Goal: Information Seeking & Learning: Learn about a topic

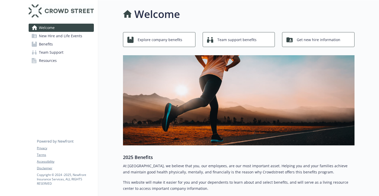
click at [316, 36] on span "Get new hire information" at bounding box center [318, 40] width 44 height 10
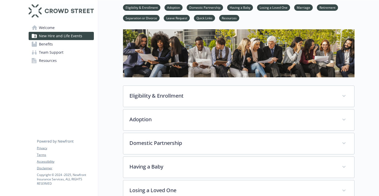
scroll to position [24, 0]
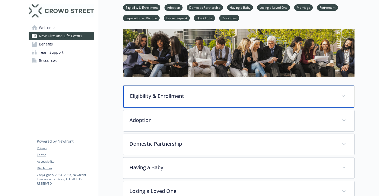
click at [177, 93] on p "Eligibility & Enrollment" at bounding box center [232, 96] width 205 height 8
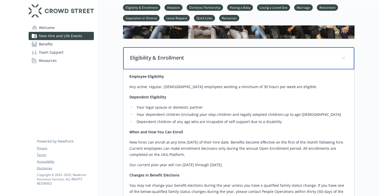
scroll to position [64, 0]
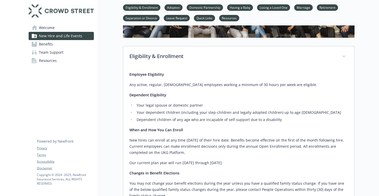
click at [151, 150] on p "New hires can enroll at any time [DATE] of their hire date. Benefits become eff…" at bounding box center [238, 147] width 218 height 19
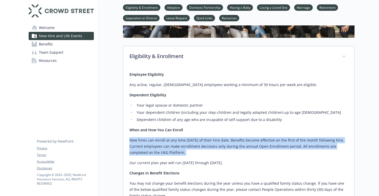
click at [157, 149] on p "New hires can enroll at any time [DATE] of their hire date. Benefits become eff…" at bounding box center [238, 147] width 218 height 19
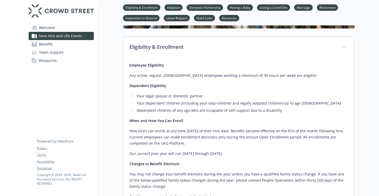
scroll to position [75, 0]
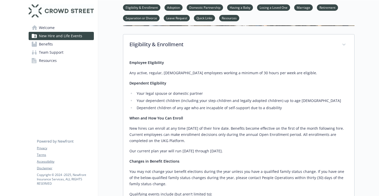
click at [156, 150] on p "Our current plan year will run [DATE] through [DATE]." at bounding box center [238, 151] width 218 height 6
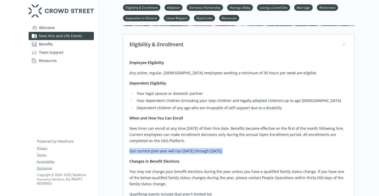
click at [147, 174] on p "You may not change your benefit elections during the year unless you have a qua…" at bounding box center [238, 178] width 218 height 19
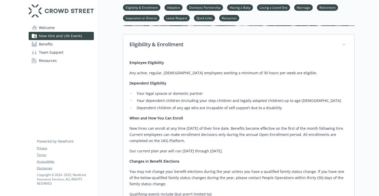
click at [147, 174] on p "You may not change your benefit elections during the year unless you have a qua…" at bounding box center [238, 178] width 218 height 19
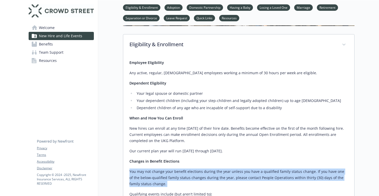
click at [160, 172] on p "You may not change your benefit elections during the year unless you have a qua…" at bounding box center [238, 178] width 218 height 19
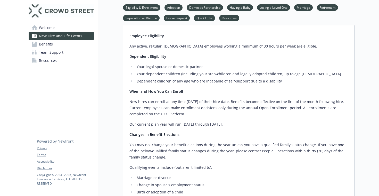
scroll to position [111, 0]
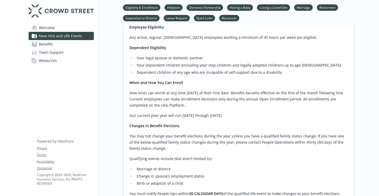
click at [153, 161] on p "Qualifying events include (but aren't limited to):" at bounding box center [238, 159] width 218 height 6
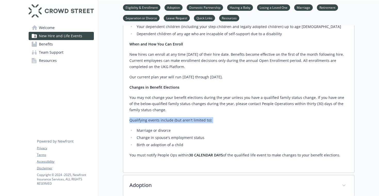
scroll to position [151, 0]
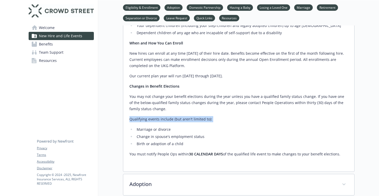
click at [155, 155] on p "You must notify People Ops within 30 CALENDAR DAYS of the qualified life event …" at bounding box center [238, 154] width 218 height 6
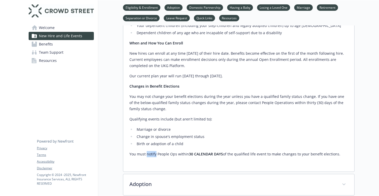
click at [155, 155] on p "You must notify People Ops within 30 CALENDAR DAYS of the qualified life event …" at bounding box center [238, 154] width 218 height 6
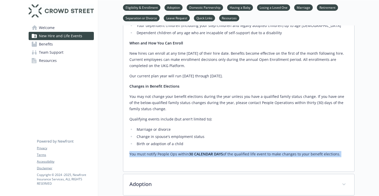
click at [170, 145] on li "Birth or adoption of a child" at bounding box center [241, 144] width 213 height 6
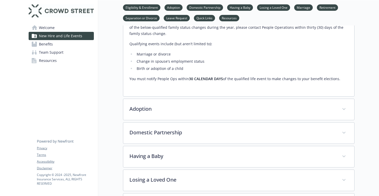
scroll to position [228, 0]
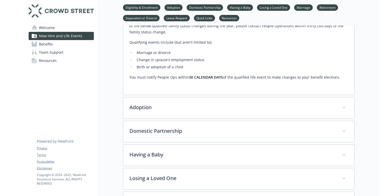
click at [178, 120] on div "Eligibility & Enrollment Employee Eligibility Any active, regular, [DEMOGRAPHIC…" at bounding box center [238, 83] width 231 height 403
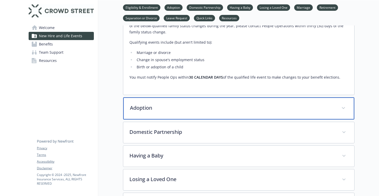
click at [178, 115] on div "Adoption" at bounding box center [238, 109] width 231 height 22
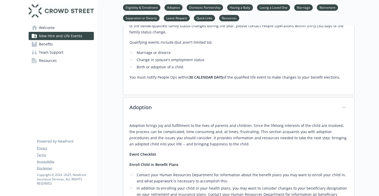
click at [164, 133] on p "Adoption brings joy and fulfillment to the lives of parents and children. Since…" at bounding box center [238, 135] width 218 height 25
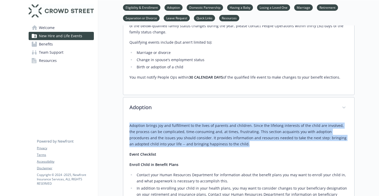
click at [174, 133] on p "Adoption brings joy and fulfillment to the lives of parents and children. Since…" at bounding box center [238, 135] width 218 height 25
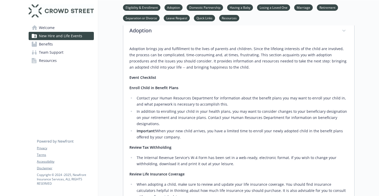
scroll to position [327, 0]
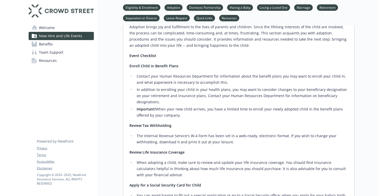
click at [161, 142] on li "The Internal Revenue Service's W-4 Form has been set in a web-ready, electronic…" at bounding box center [241, 139] width 213 height 12
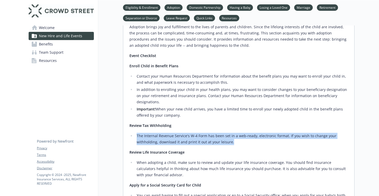
click at [175, 138] on li "The Internal Revenue Service's W-4 Form has been set in a web-ready, electronic…" at bounding box center [241, 139] width 213 height 12
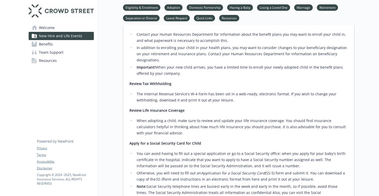
scroll to position [375, 0]
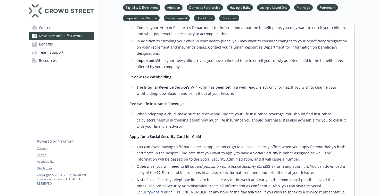
click at [165, 155] on li "You can avoid having to fill out a special application or go to a Social Securi…" at bounding box center [241, 153] width 213 height 19
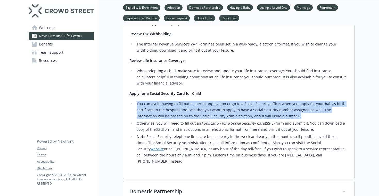
scroll to position [422, 0]
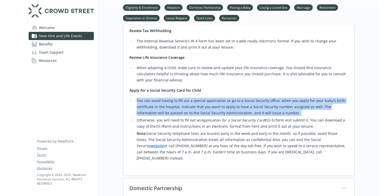
click at [173, 145] on li "Note: Social Security telephone lines are busiest early in the week and early i…" at bounding box center [241, 146] width 213 height 31
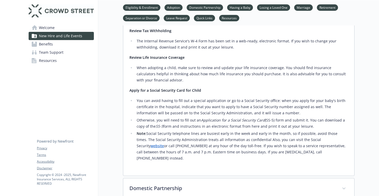
click at [173, 145] on li "Note: Social Security telephone lines are busiest early in the week and early i…" at bounding box center [241, 146] width 213 height 31
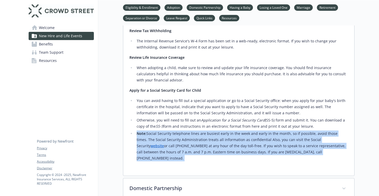
click at [184, 145] on li "Note: Social Security telephone lines are busiest early in the week and early i…" at bounding box center [241, 146] width 213 height 31
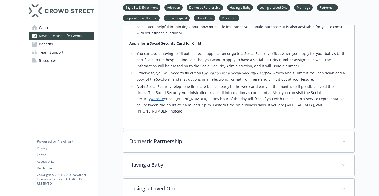
scroll to position [471, 0]
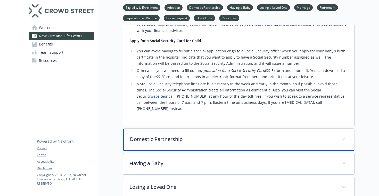
click at [186, 136] on p "Domestic Partnership" at bounding box center [232, 140] width 205 height 8
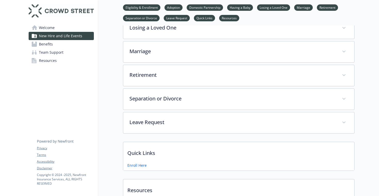
scroll to position [793, 0]
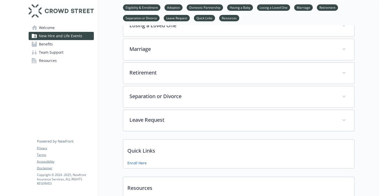
click at [146, 152] on p "Quick Links" at bounding box center [238, 149] width 231 height 19
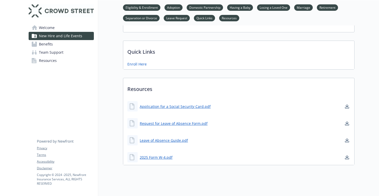
scroll to position [891, 0]
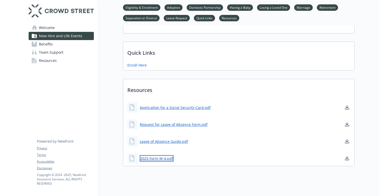
click at [149, 156] on link "2025 Form W-4.pdf" at bounding box center [157, 159] width 34 height 6
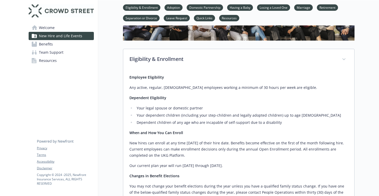
click at [51, 44] on span "Benefits" at bounding box center [46, 44] width 14 height 8
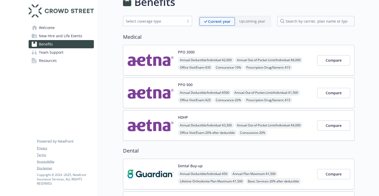
scroll to position [11, 0]
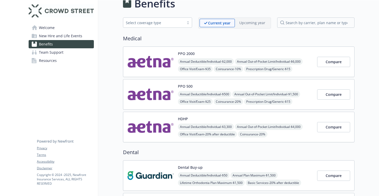
click at [81, 52] on link "Team Support" at bounding box center [61, 52] width 65 height 8
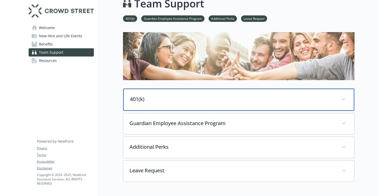
click at [148, 105] on div "401(k)" at bounding box center [238, 100] width 231 height 22
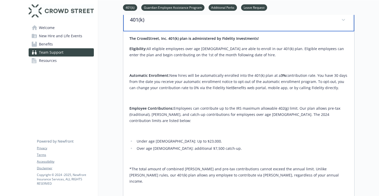
scroll to position [91, 0]
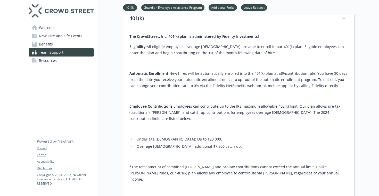
click at [149, 114] on p "Employee Contributions: Employees can contribute up to the IRS maximum allowabl…" at bounding box center [238, 113] width 218 height 19
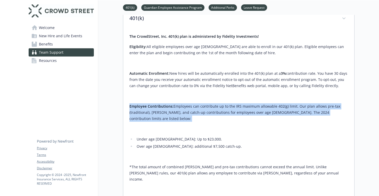
click at [156, 112] on p "Employee Contributions: Employees can contribute up to the IRS maximum allowabl…" at bounding box center [238, 113] width 218 height 19
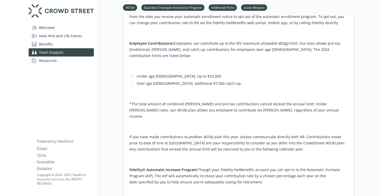
scroll to position [157, 0]
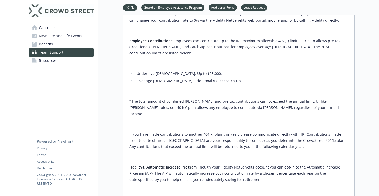
click at [171, 165] on strong "Fidelity® Automatic Increase Program:" at bounding box center [163, 167] width 68 height 5
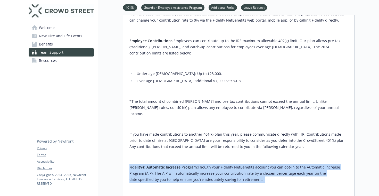
click at [187, 165] on strong "Fidelity® Automatic Increase Program:" at bounding box center [163, 167] width 68 height 5
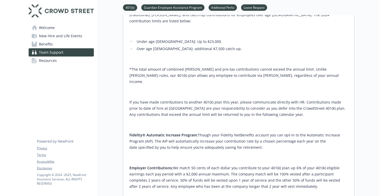
scroll to position [190, 0]
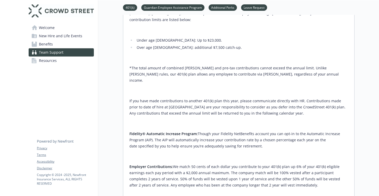
click at [187, 164] on p "Employer Contributions: We match 50 cents of each dollar you contribute to your…" at bounding box center [238, 176] width 218 height 25
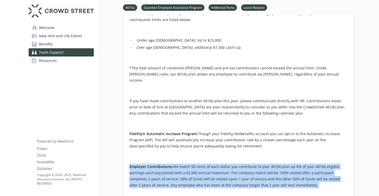
click at [195, 164] on p "Employer Contributions: We match 50 cents of each dollar you contribute to your…" at bounding box center [238, 176] width 218 height 25
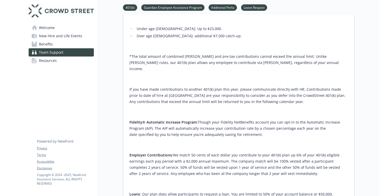
scroll to position [202, 0]
click at [203, 152] on p "Employer Contributions: We match 50 cents of each dollar you contribute to your…" at bounding box center [238, 164] width 218 height 25
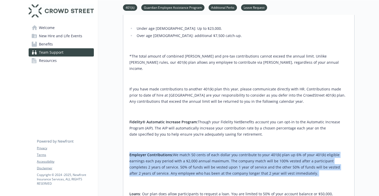
click at [204, 153] on p "Employer Contributions: We match 50 cents of each dollar you contribute to your…" at bounding box center [238, 164] width 218 height 25
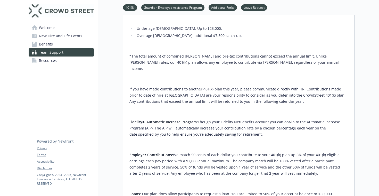
click at [204, 153] on p "Employer Contributions: We match 50 cents of each dollar you contribute to your…" at bounding box center [238, 164] width 218 height 25
click at [209, 157] on p "Employer Contributions: We match 50 cents of each dollar you contribute to your…" at bounding box center [238, 164] width 218 height 25
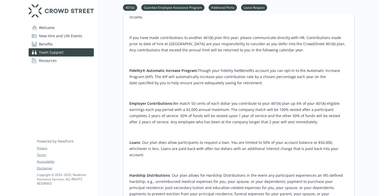
scroll to position [254, 0]
click at [208, 140] on p "Loans : Our plan does allow participants to request a loan. You are limited to …" at bounding box center [238, 149] width 218 height 19
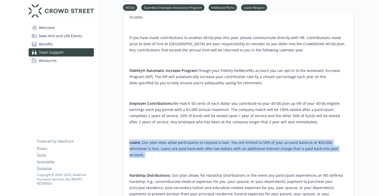
click at [210, 140] on p "Loans : Our plan does allow participants to request a loan. You are limited to …" at bounding box center [238, 149] width 218 height 19
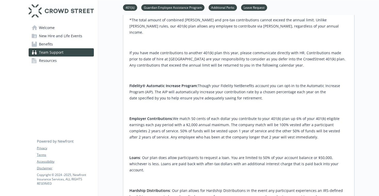
scroll to position [239, 0]
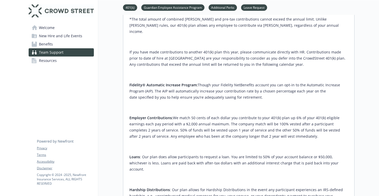
click at [203, 154] on p "Loans : Our plan does allow participants to request a loan. You are limited to …" at bounding box center [238, 163] width 218 height 19
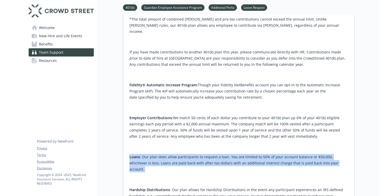
click at [208, 154] on p "Loans : Our plan does allow participants to request a loan. You are limited to …" at bounding box center [238, 163] width 218 height 19
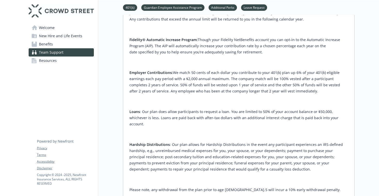
scroll to position [285, 0]
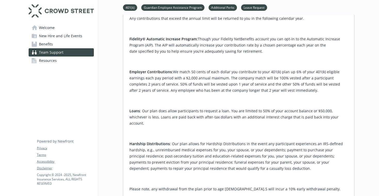
click at [211, 141] on p "Hardship Distributions : Our plan allows for Hardship Distributions in the even…" at bounding box center [238, 156] width 218 height 31
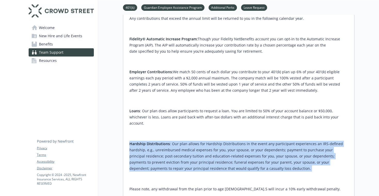
click at [217, 142] on p "Hardship Distributions : Our plan allows for Hardship Distributions in the even…" at bounding box center [238, 156] width 218 height 31
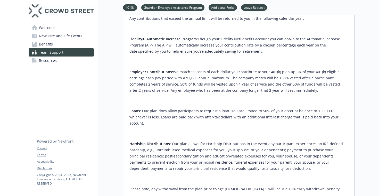
click at [217, 142] on p "Hardship Distributions : Our plan allows for Hardship Distributions in the even…" at bounding box center [238, 156] width 218 height 31
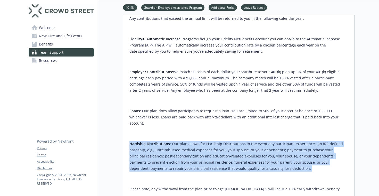
click at [227, 141] on p "Hardship Distributions : Our plan allows for Hardship Distributions in the even…" at bounding box center [238, 156] width 218 height 31
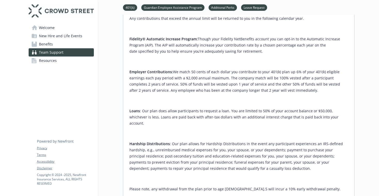
click at [227, 141] on p "Hardship Distributions : Our plan allows for Hardship Distributions in the even…" at bounding box center [238, 156] width 218 height 31
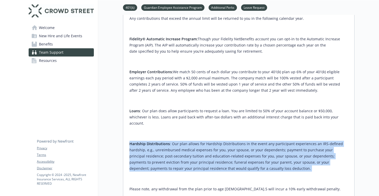
click at [230, 141] on p "Hardship Distributions : Our plan allows for Hardship Distributions in the even…" at bounding box center [238, 156] width 218 height 31
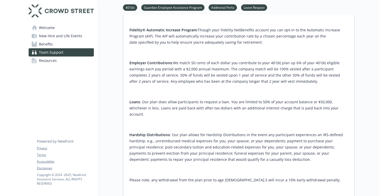
scroll to position [295, 0]
click at [214, 131] on p "Hardship Distributions : Our plan allows for Hardship Distributions in the even…" at bounding box center [238, 146] width 218 height 31
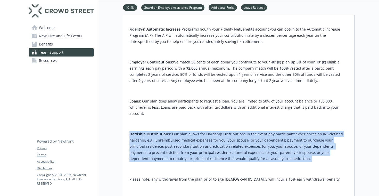
click at [219, 131] on p "Hardship Distributions : Our plan allows for Hardship Distributions in the even…" at bounding box center [238, 146] width 218 height 31
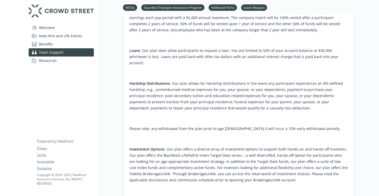
scroll to position [348, 0]
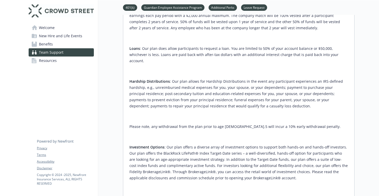
click at [212, 144] on p "Investment Options : Our plan offers a diverse array of investment options to s…" at bounding box center [238, 162] width 218 height 37
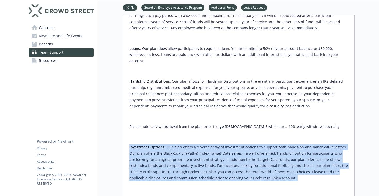
click at [212, 144] on p "Investment Options : Our plan offers a diverse array of investment options to s…" at bounding box center [238, 162] width 218 height 37
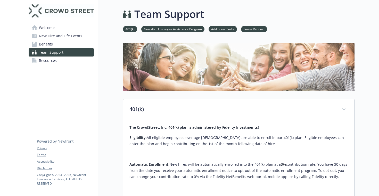
scroll to position [0, 0]
click at [56, 62] on span "Resources" at bounding box center [48, 61] width 18 height 8
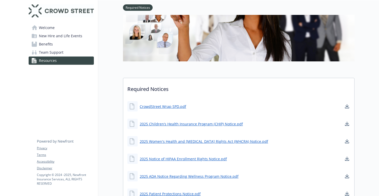
scroll to position [76, 0]
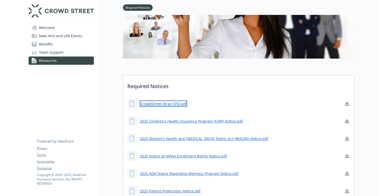
click at [158, 103] on link "CrowdStreet Wrap SPD.pdf" at bounding box center [163, 104] width 47 height 6
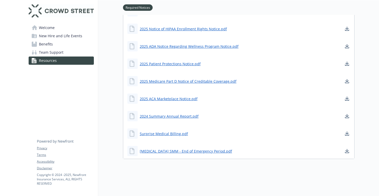
scroll to position [204, 0]
click at [47, 26] on span "Welcome" at bounding box center [47, 28] width 16 height 8
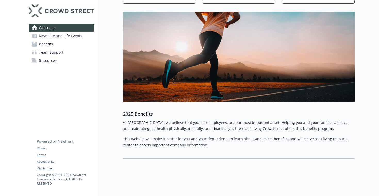
scroll to position [44, 0]
click at [85, 35] on link "New Hire and Life Events" at bounding box center [61, 36] width 65 height 8
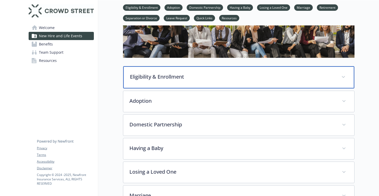
click at [144, 76] on p "Eligibility & Enrollment" at bounding box center [232, 77] width 205 height 8
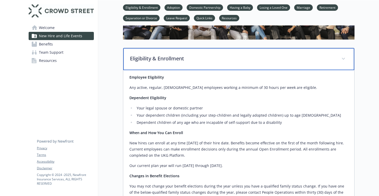
scroll to position [57, 0]
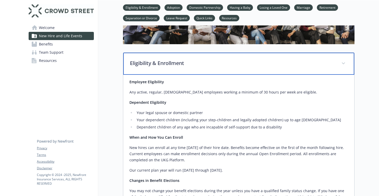
click at [150, 71] on div "Eligibility & Enrollment" at bounding box center [238, 64] width 231 height 22
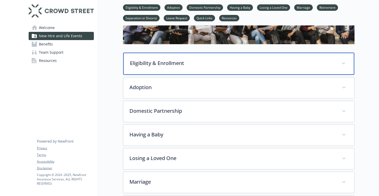
click at [150, 71] on div "Eligibility & Enrollment" at bounding box center [238, 64] width 231 height 22
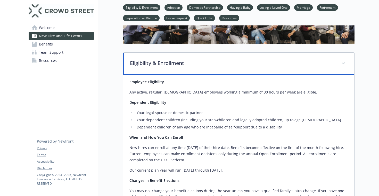
click at [150, 71] on div "Eligibility & Enrollment" at bounding box center [238, 64] width 231 height 22
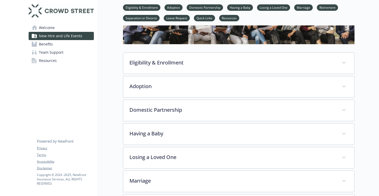
click at [54, 45] on link "Benefits" at bounding box center [61, 44] width 65 height 8
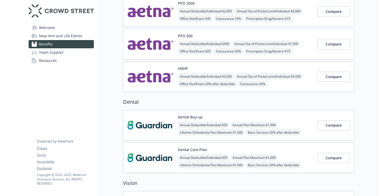
scroll to position [61, 0]
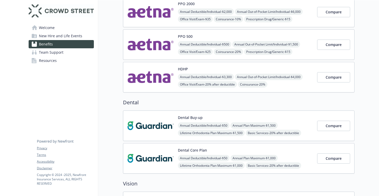
click at [81, 54] on link "Team Support" at bounding box center [61, 52] width 65 height 8
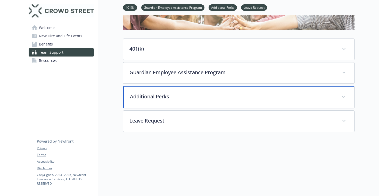
click at [153, 98] on p "Additional Perks" at bounding box center [232, 97] width 205 height 8
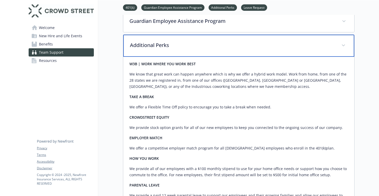
scroll to position [113, 0]
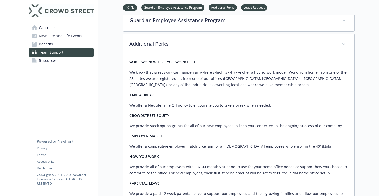
click at [151, 105] on p "We offer a Flexible Time Off policy to encourage you to take a break when neede…" at bounding box center [238, 105] width 218 height 6
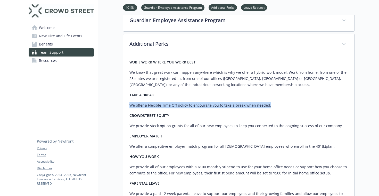
click at [146, 129] on p "We provide stock option grants for all of our new employees to keep you connect…" at bounding box center [238, 126] width 218 height 6
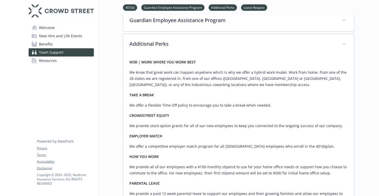
click at [146, 129] on p "We provide stock option grants for all of our new employees to keep you connect…" at bounding box center [238, 126] width 218 height 6
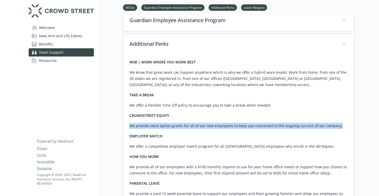
click at [151, 128] on p "We provide stock option grants for all of our new employees to keep you connect…" at bounding box center [238, 126] width 218 height 6
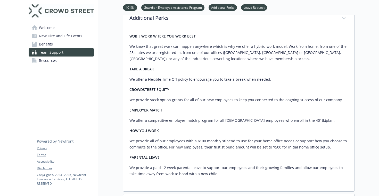
scroll to position [141, 0]
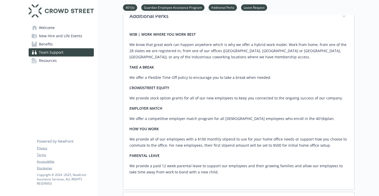
click at [147, 141] on p "We provide all of our employees with a $100 monthly stipend to use for your hom…" at bounding box center [238, 142] width 218 height 12
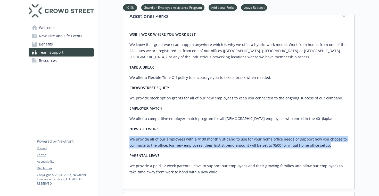
click at [150, 143] on p "We provide all of our employees with a $100 monthly stipend to use for your hom…" at bounding box center [238, 142] width 218 height 12
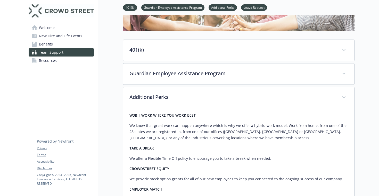
scroll to position [59, 0]
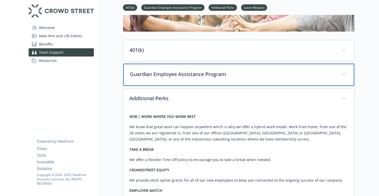
click at [164, 74] on p "Guardian Employee Assistance Program" at bounding box center [232, 75] width 205 height 8
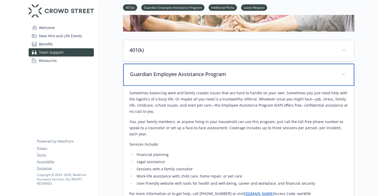
click at [164, 75] on p "Guardian Employee Assistance Program" at bounding box center [232, 75] width 205 height 8
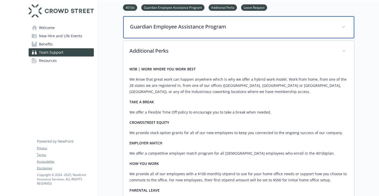
scroll to position [97, 0]
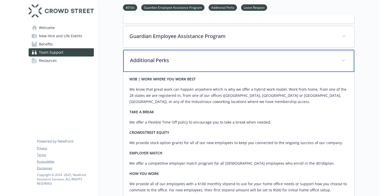
click at [166, 68] on div "Additional Perks" at bounding box center [238, 61] width 231 height 22
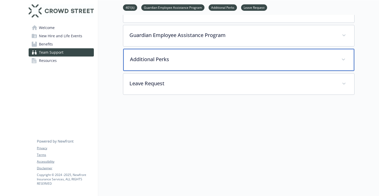
scroll to position [98, 0]
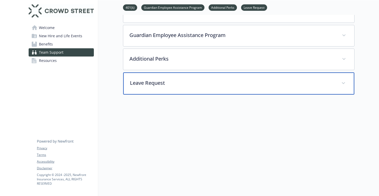
click at [164, 80] on p "Leave Request" at bounding box center [232, 83] width 205 height 8
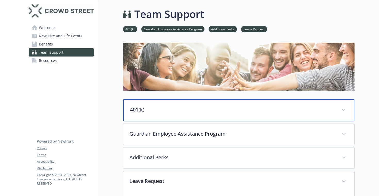
scroll to position [0, 0]
click at [151, 104] on div "401(k)" at bounding box center [238, 110] width 231 height 22
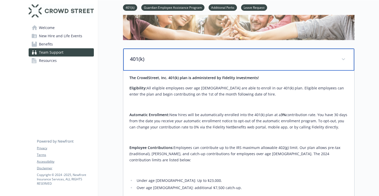
scroll to position [51, 0]
